Goal: Task Accomplishment & Management: Use online tool/utility

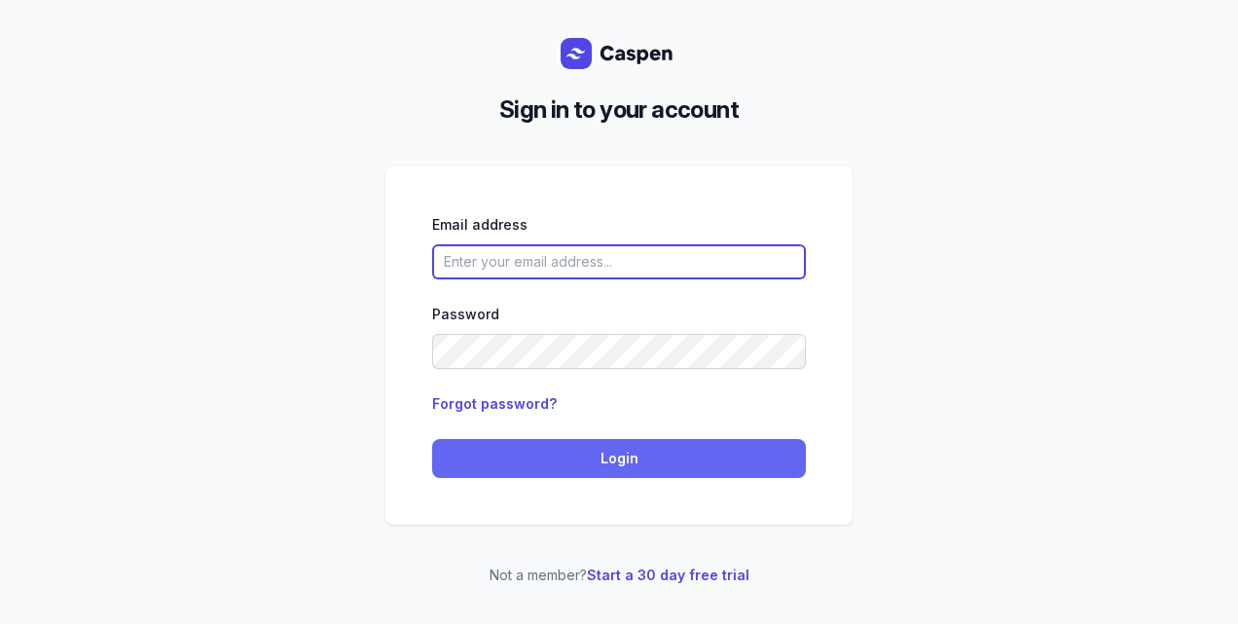
type input "[PERSON_NAME][EMAIL_ADDRESS][DOMAIN_NAME][PERSON_NAME]"
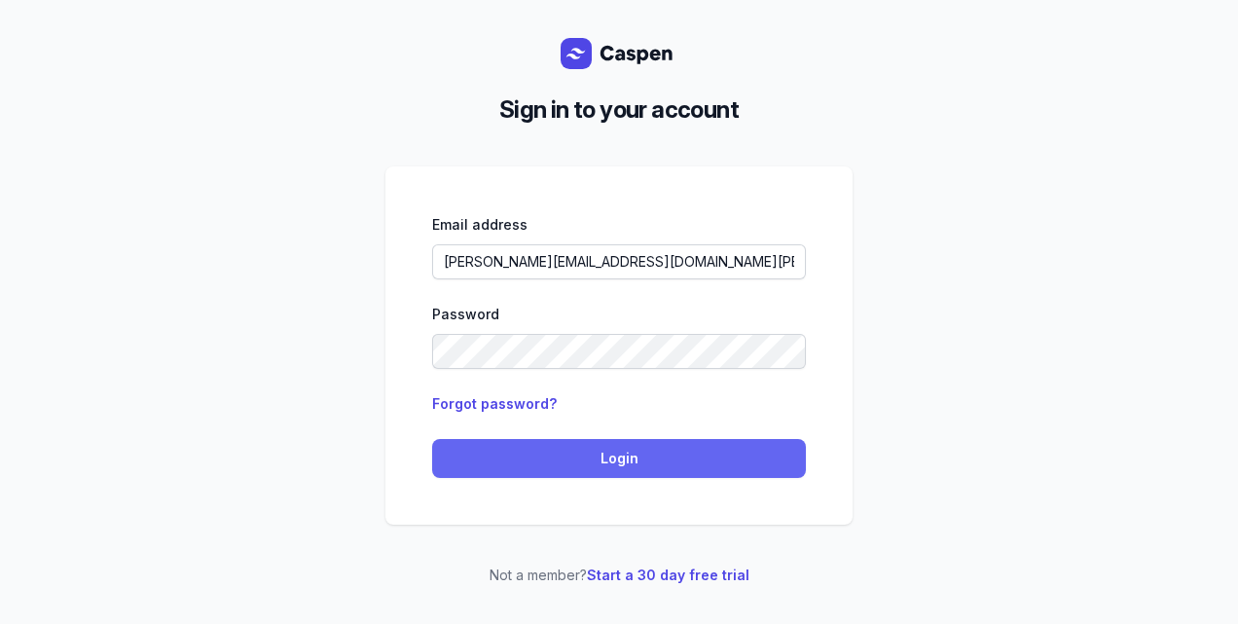
click at [617, 453] on span "Login" at bounding box center [619, 458] width 350 height 23
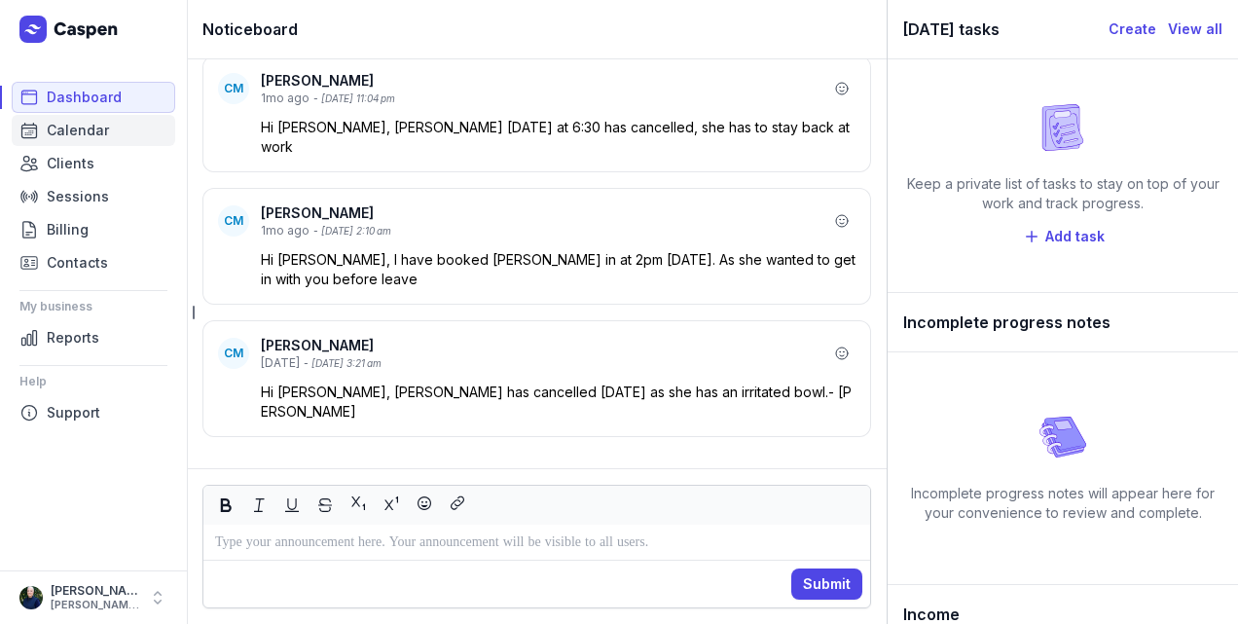
click at [81, 125] on span "Calendar" at bounding box center [78, 130] width 62 height 23
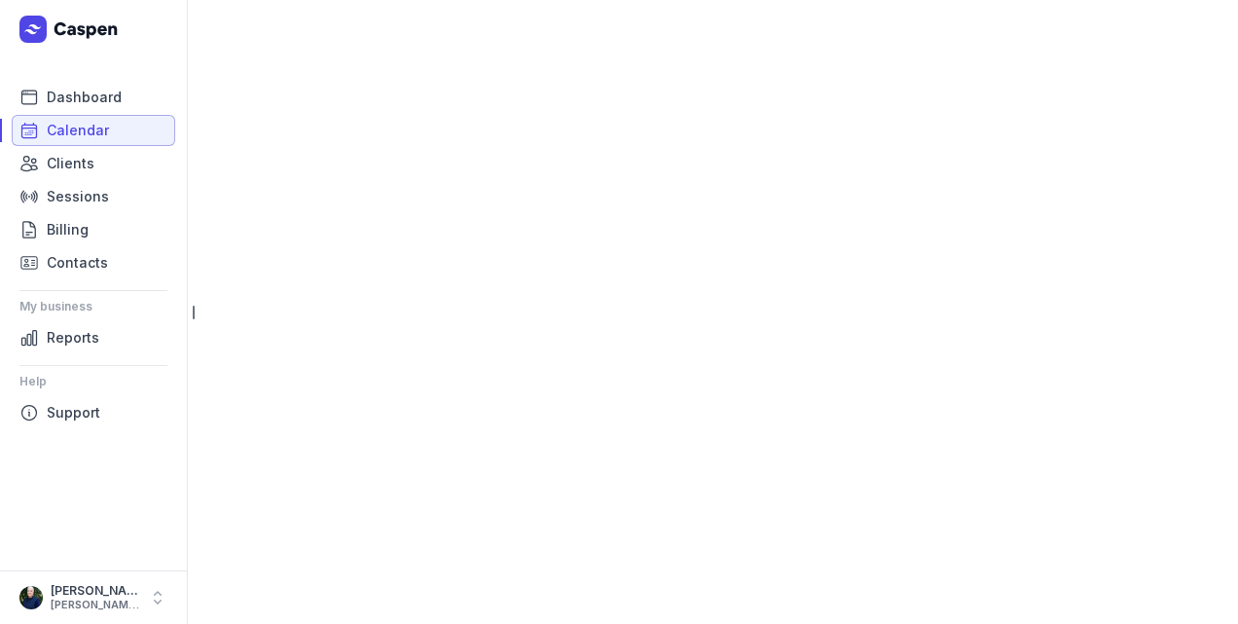
select select "week"
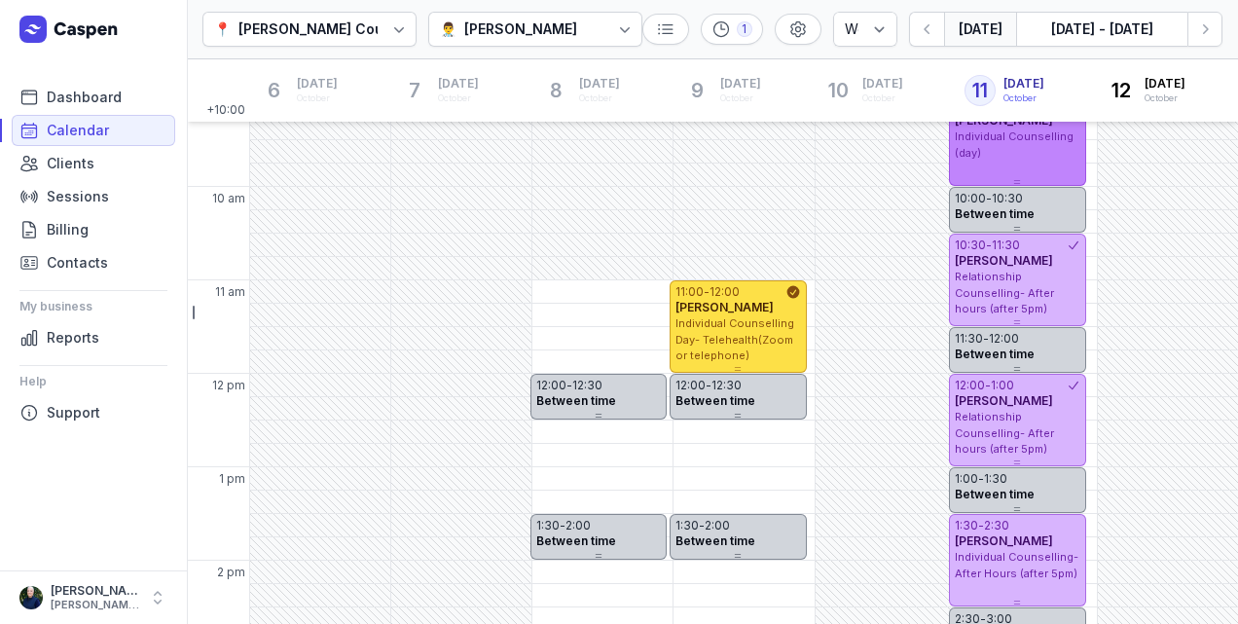
scroll to position [162, 0]
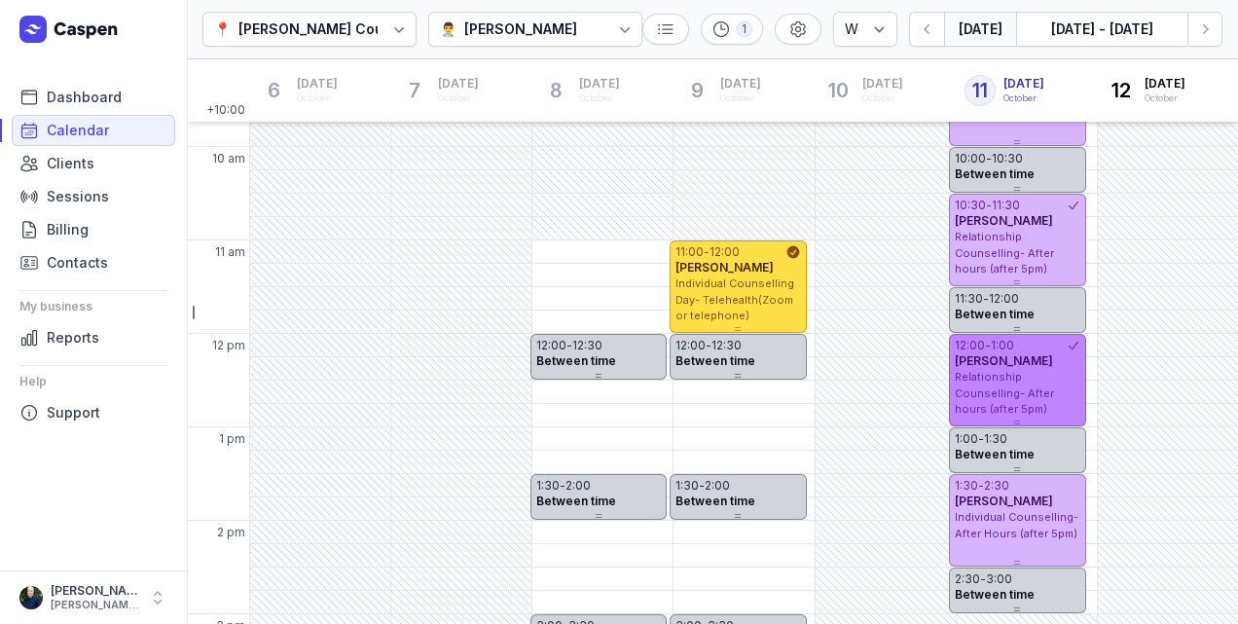
click at [1035, 379] on div "Relationship Counselling- After hours (after 5pm)" at bounding box center [1016, 393] width 125 height 49
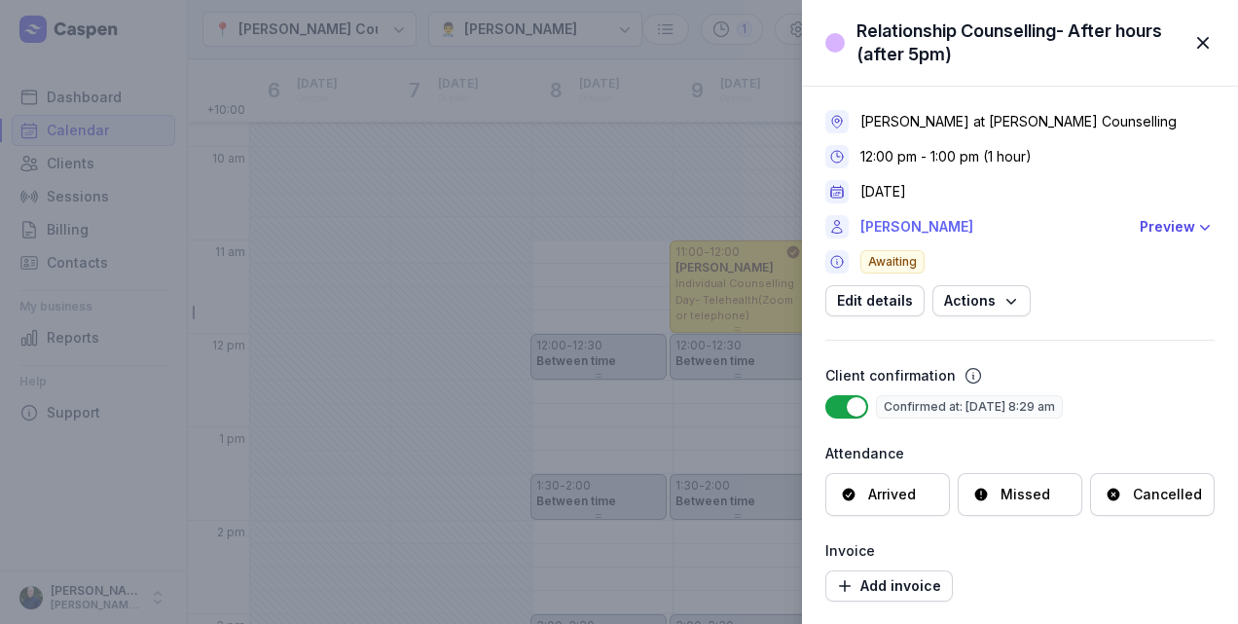
click at [924, 234] on link "[PERSON_NAME]" at bounding box center [994, 226] width 268 height 23
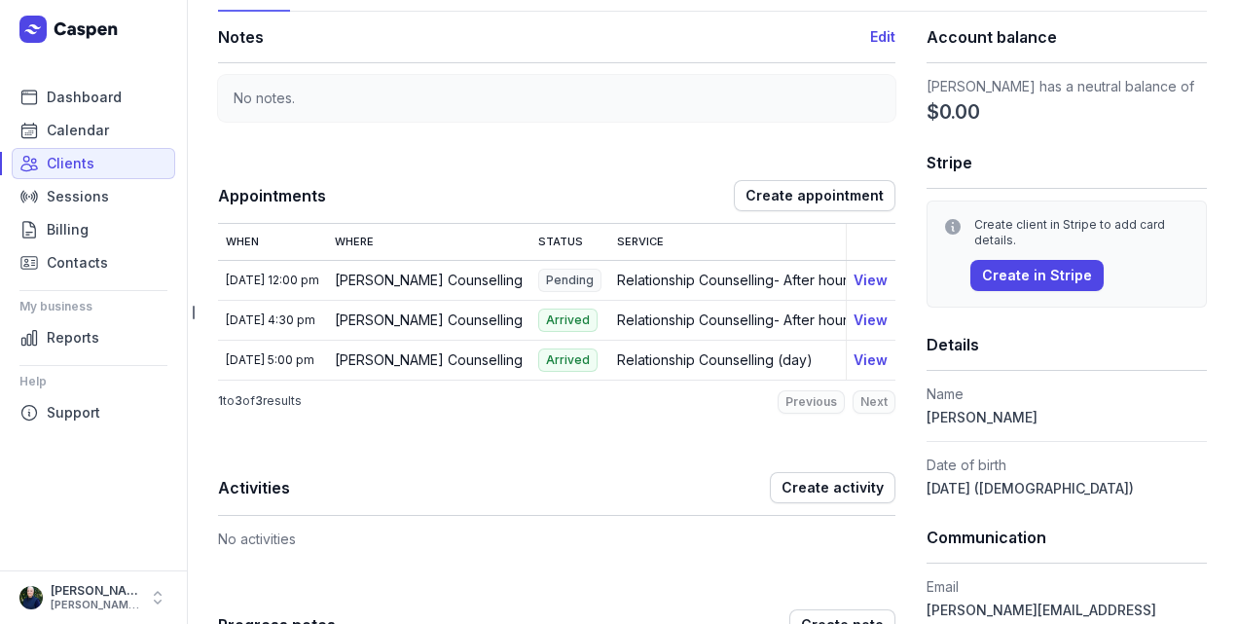
scroll to position [129, 0]
click at [81, 138] on span "Calendar" at bounding box center [78, 130] width 62 height 23
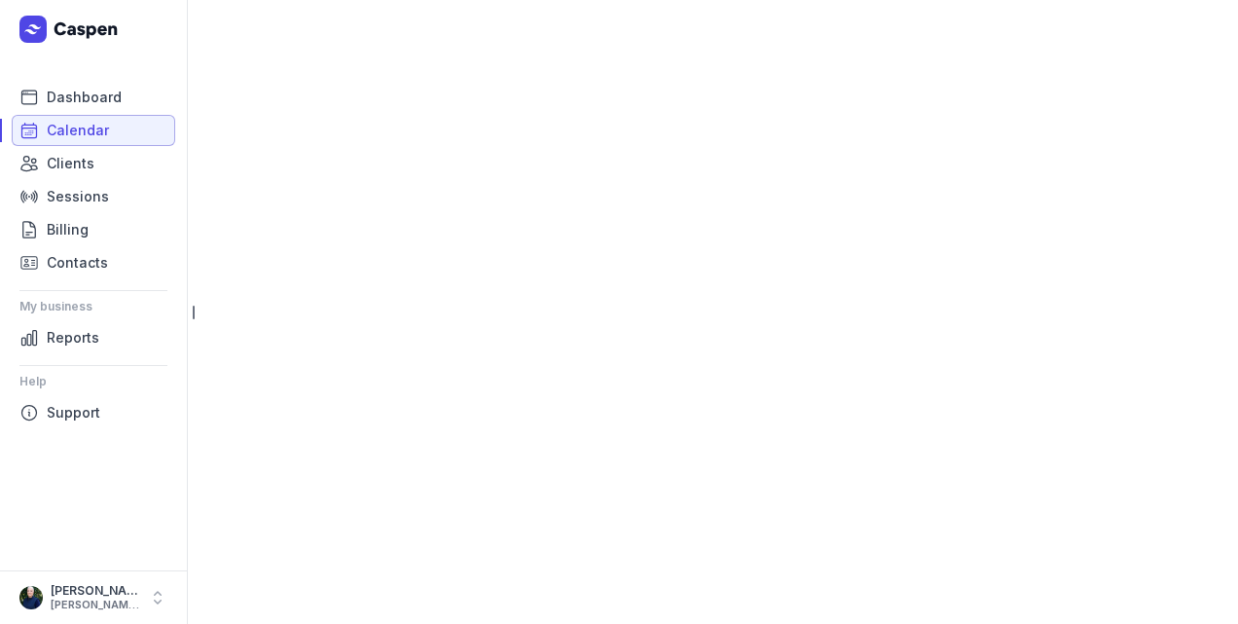
select select "week"
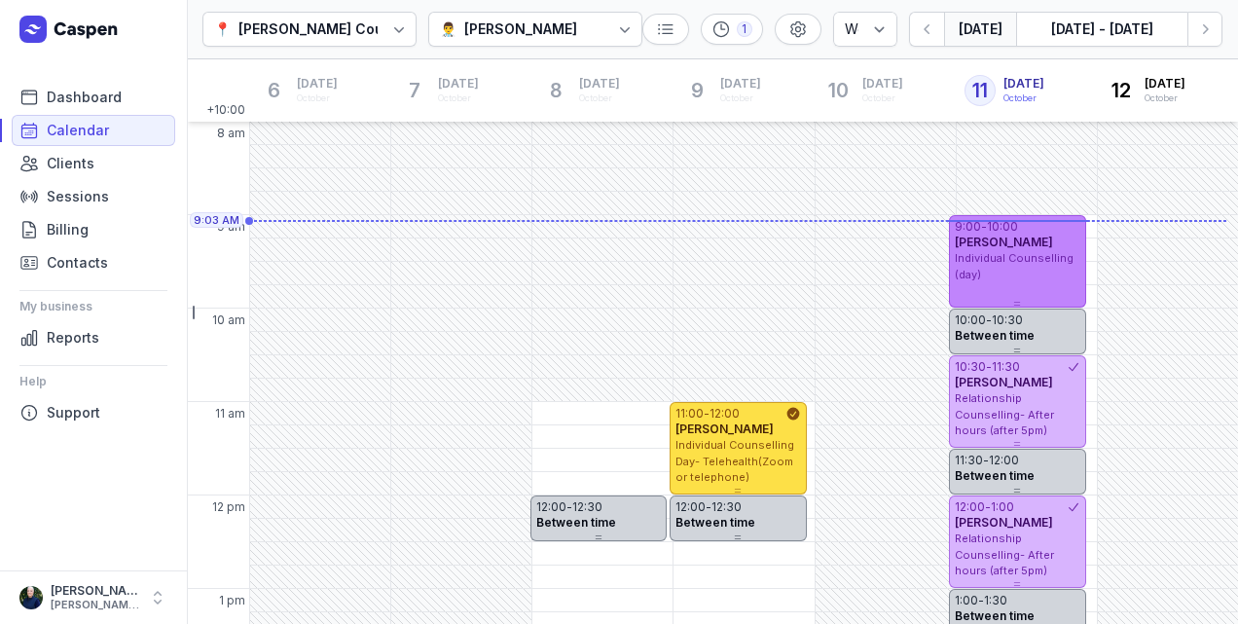
click at [1039, 288] on div "9:00 - 10:00 [PERSON_NAME] Individual Counselling (day)" at bounding box center [1017, 261] width 136 height 92
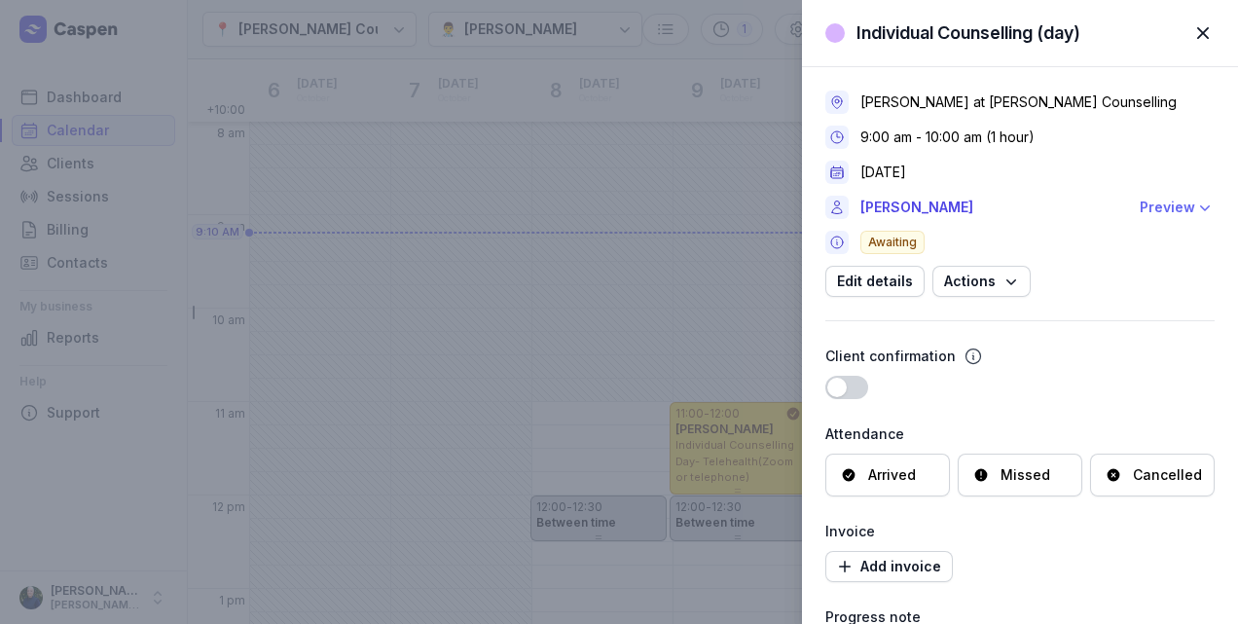
click at [1195, 214] on icon "button" at bounding box center [1204, 207] width 19 height 19
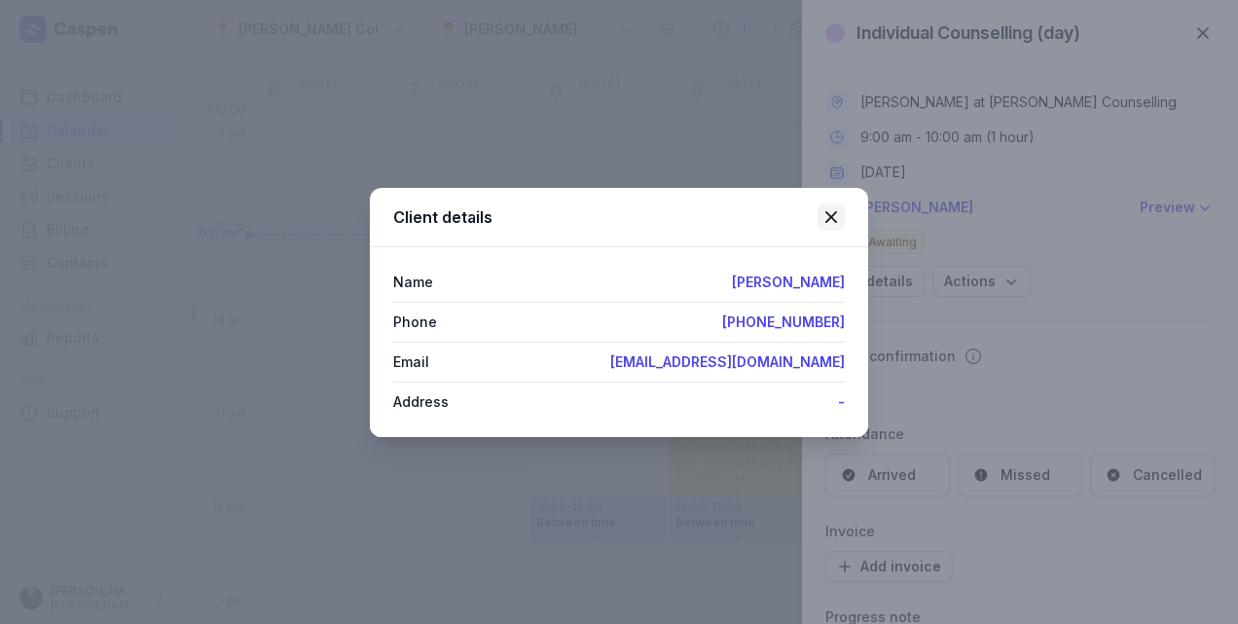
click at [826, 212] on icon at bounding box center [831, 217] width 12 height 12
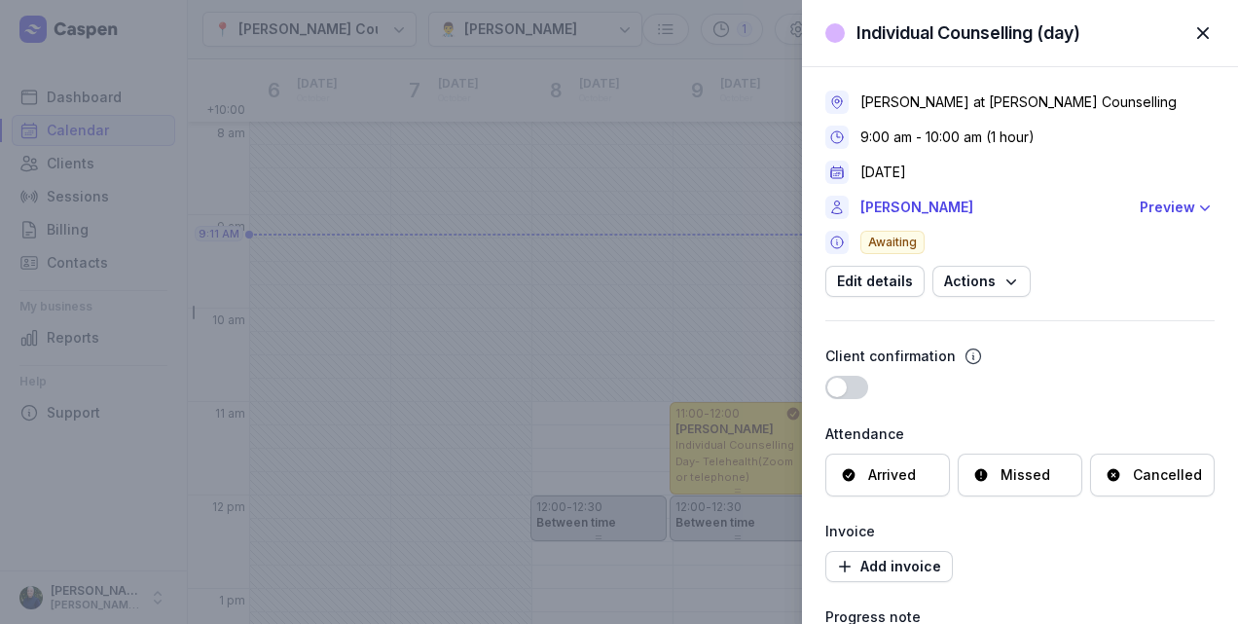
click at [898, 473] on div "Arrived" at bounding box center [892, 474] width 48 height 19
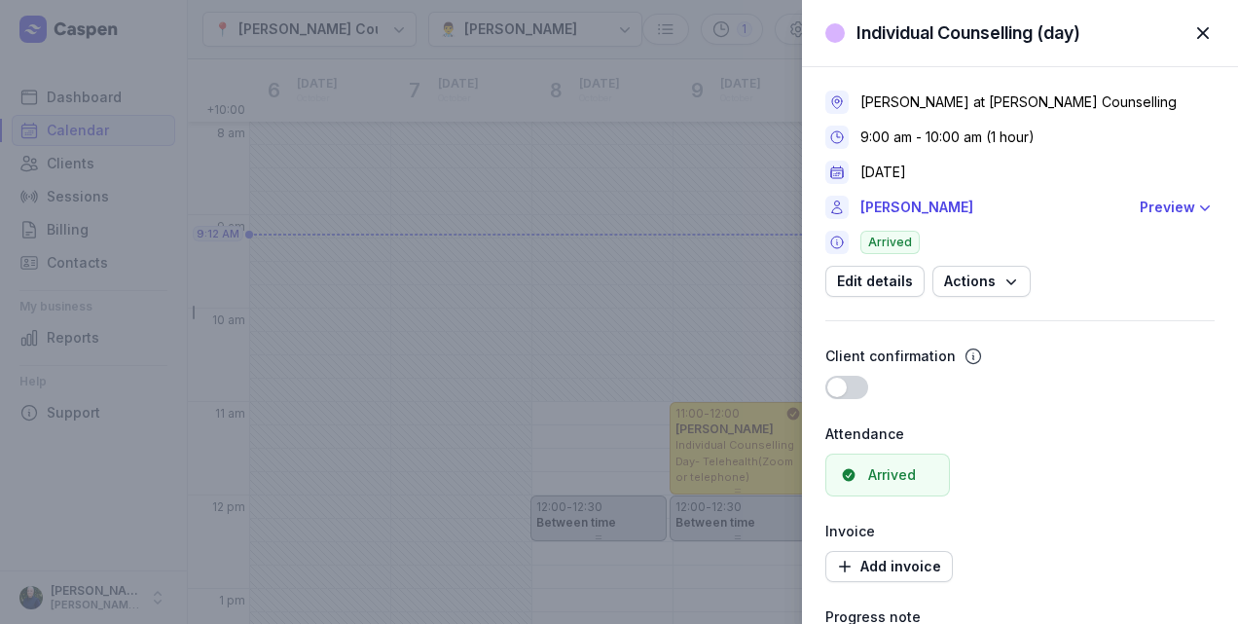
click at [1205, 39] on span "button" at bounding box center [1202, 33] width 43 height 43
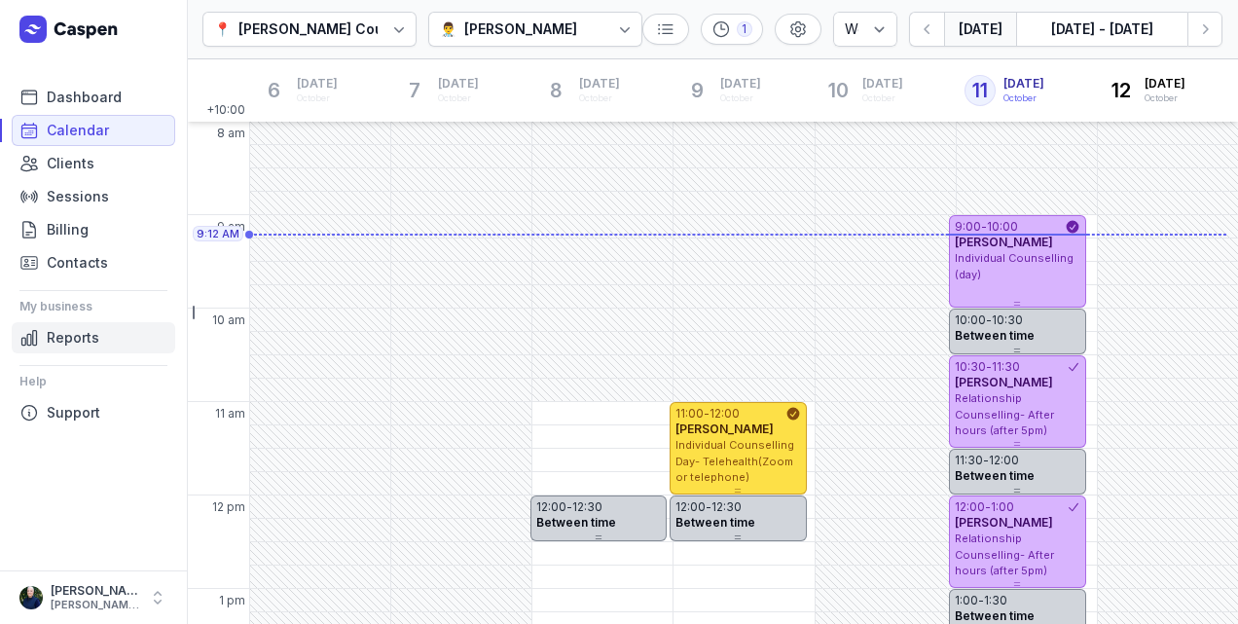
click at [72, 339] on span "Reports" at bounding box center [73, 337] width 53 height 23
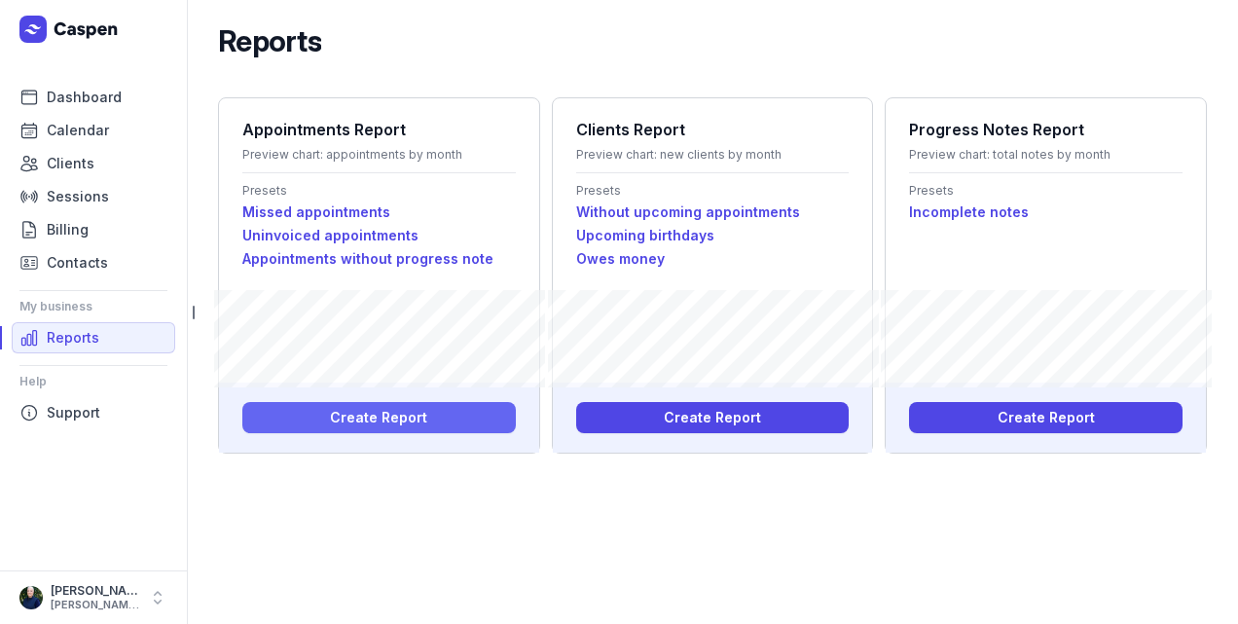
click at [391, 418] on span "Create Report" at bounding box center [378, 417] width 97 height 23
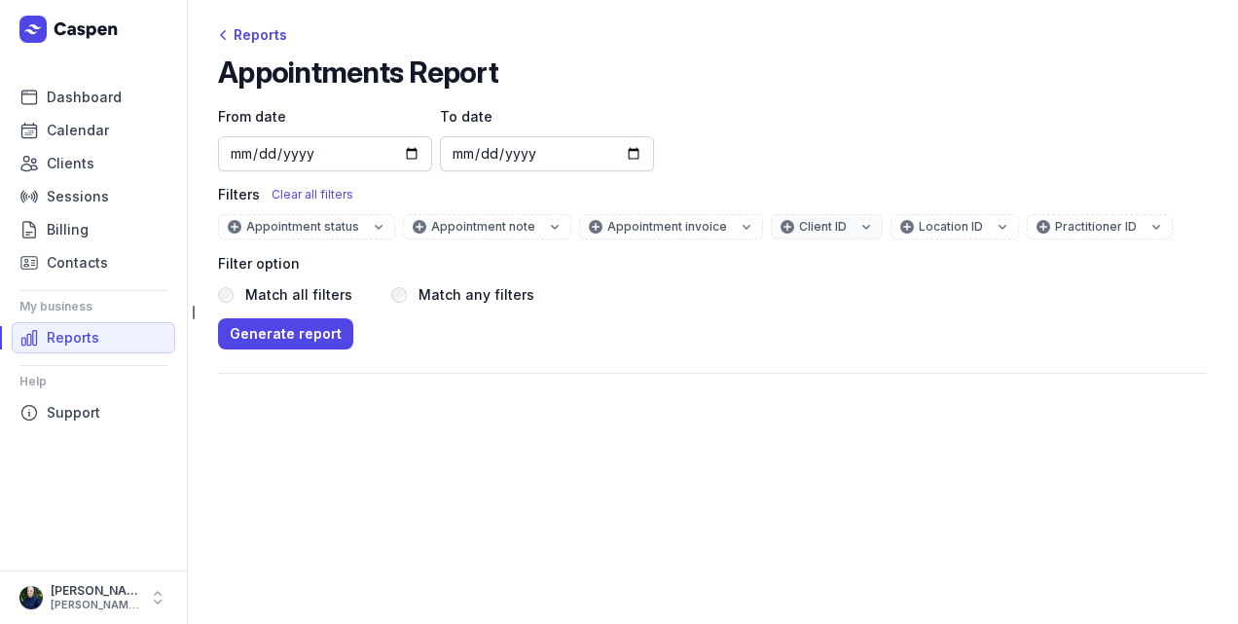
click at [817, 230] on div "Client ID" at bounding box center [836, 227] width 75 height 16
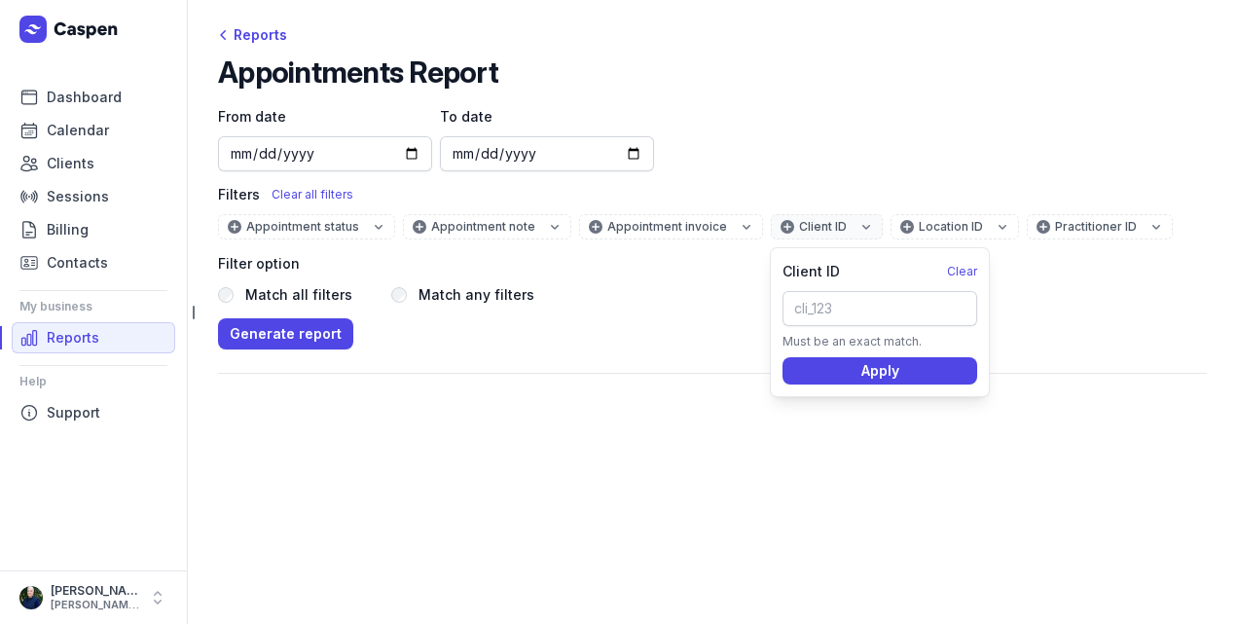
click at [815, 225] on div "Client ID" at bounding box center [836, 227] width 75 height 16
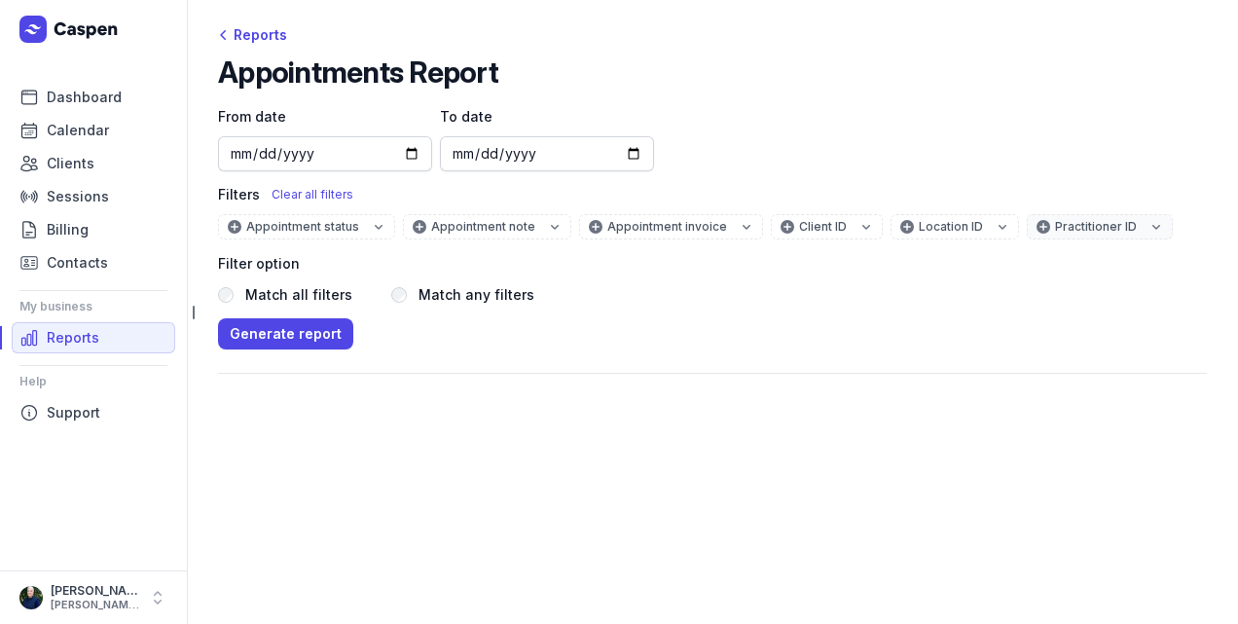
click at [1055, 221] on div "Practitioner ID" at bounding box center [1109, 227] width 109 height 16
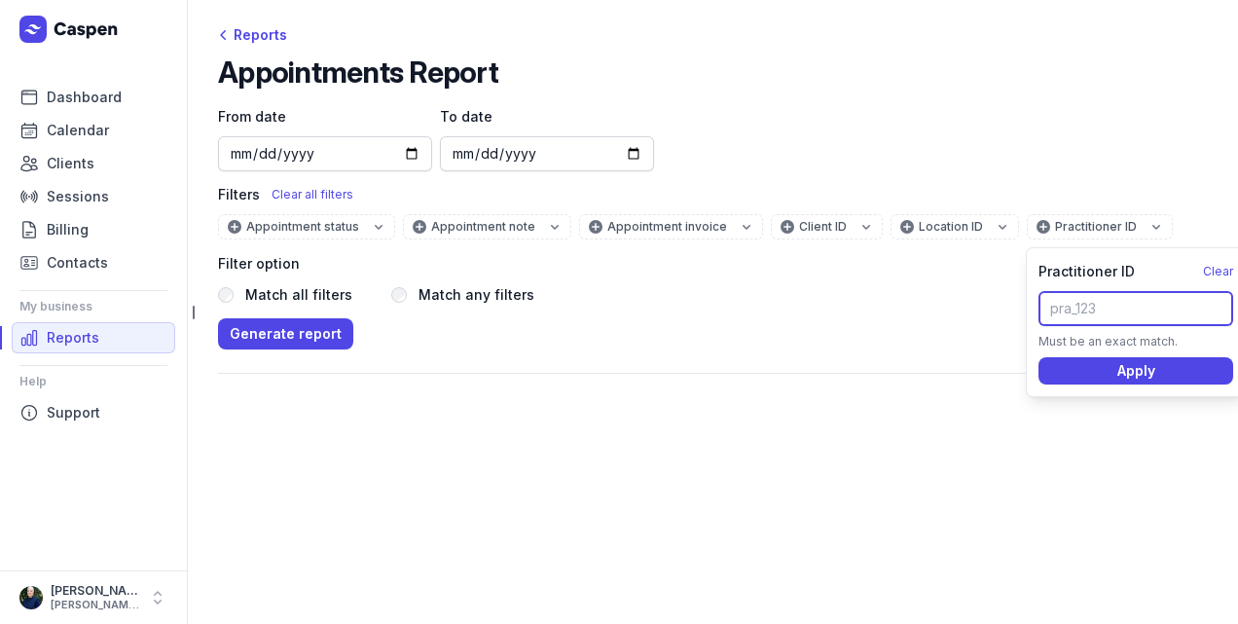
click at [1188, 313] on input "text" at bounding box center [1135, 308] width 195 height 35
click at [1035, 226] on icon "button" at bounding box center [1043, 227] width 16 height 16
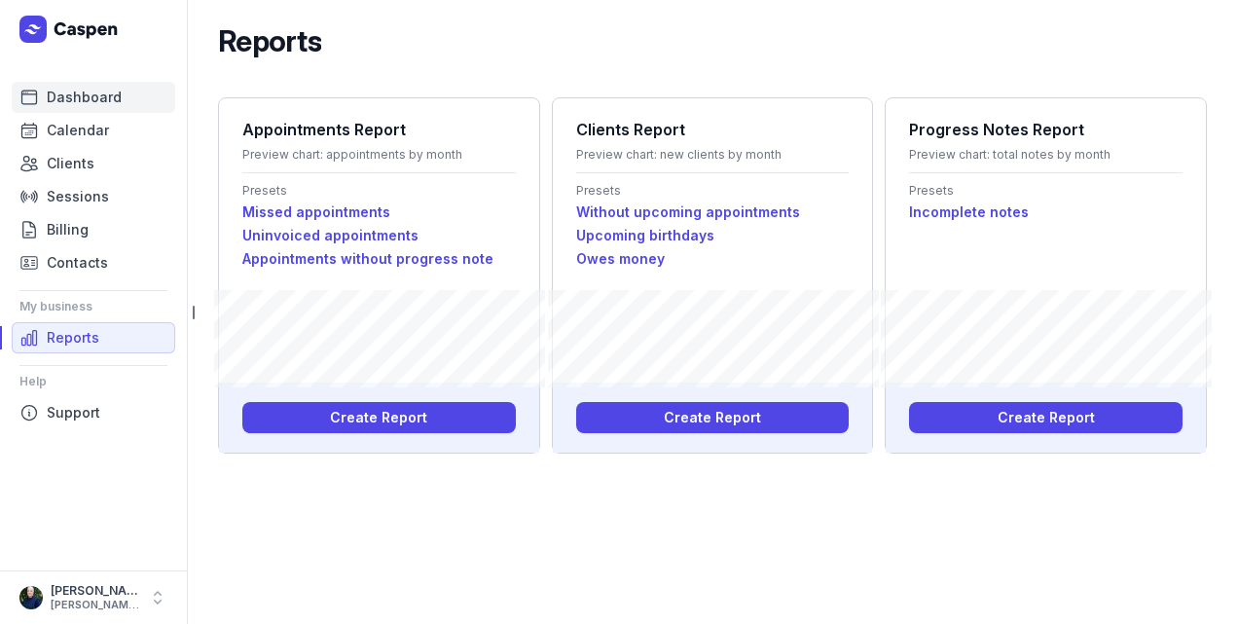
click at [78, 98] on span "Dashboard" at bounding box center [84, 97] width 75 height 23
